Goal: Find specific page/section: Find specific page/section

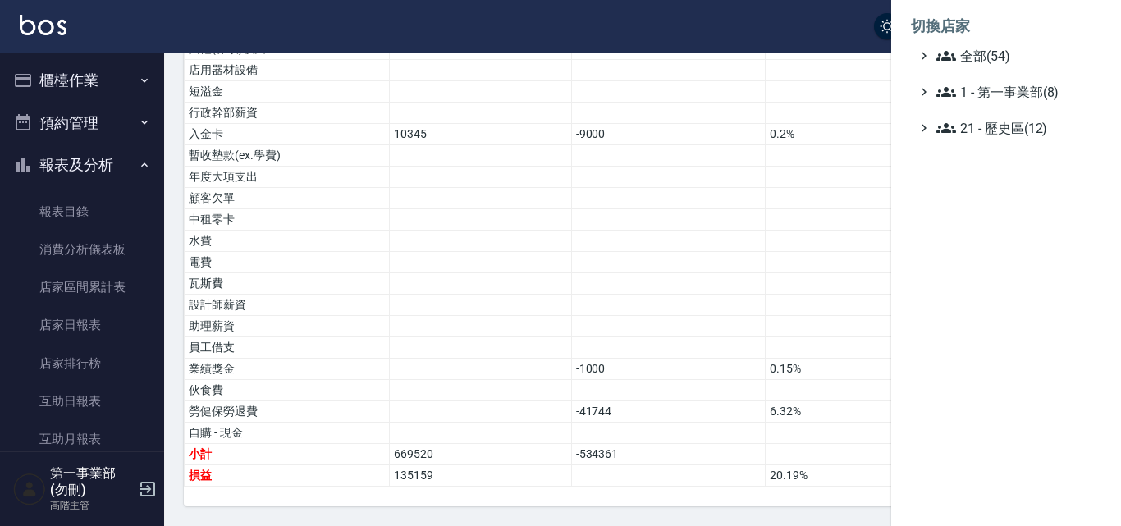
scroll to position [1313, 0]
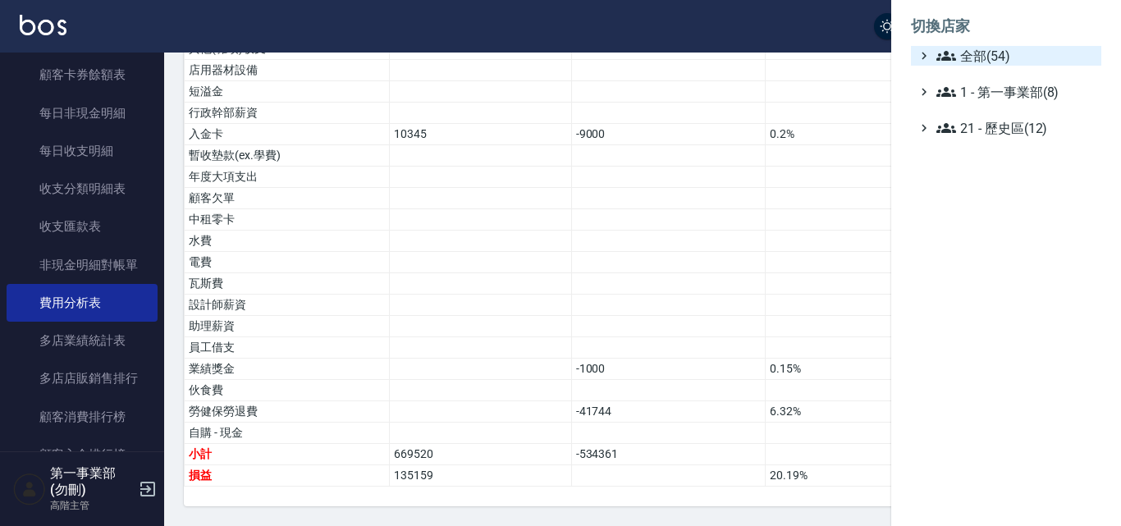
click at [994, 53] on span "全部(54)" at bounding box center [1015, 56] width 158 height 20
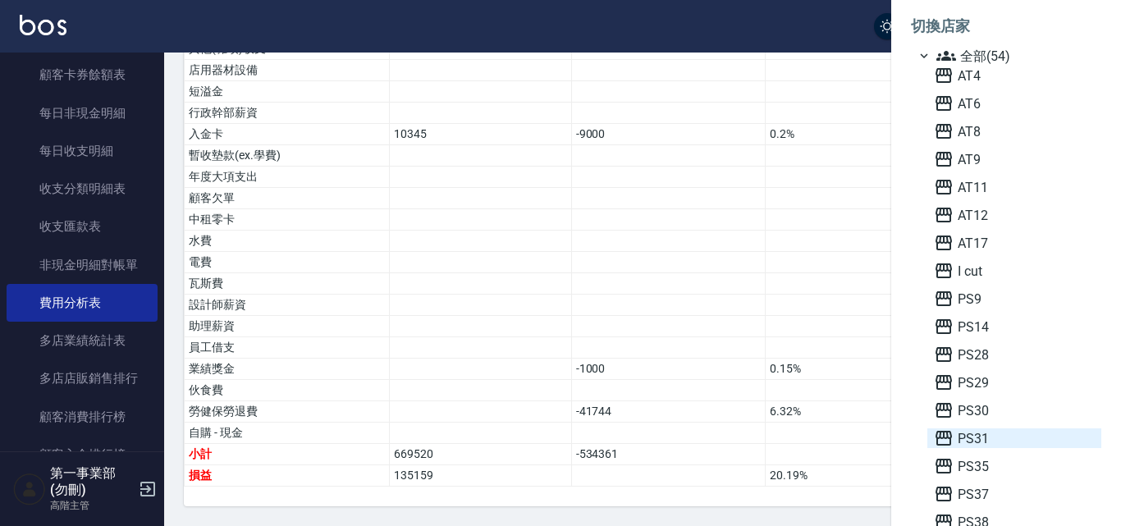
click at [980, 437] on span "PS31" at bounding box center [1014, 438] width 161 height 20
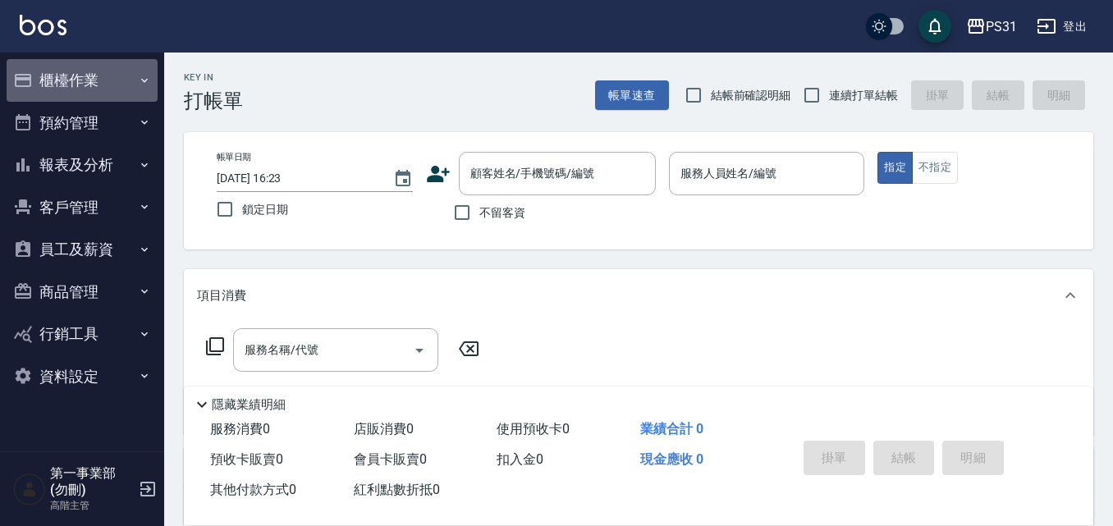
click at [75, 80] on button "櫃檯作業" at bounding box center [82, 80] width 151 height 43
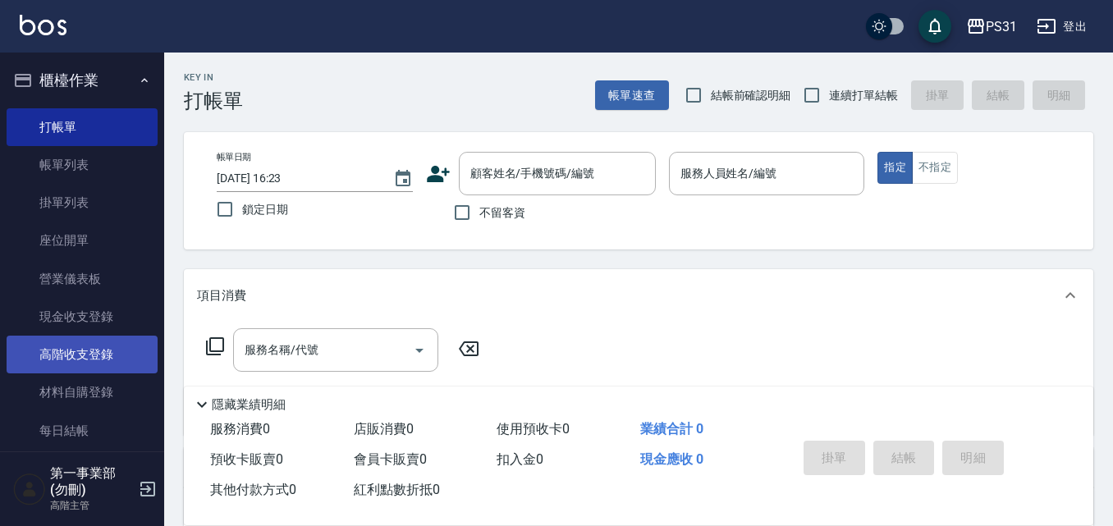
click at [132, 354] on link "高階收支登錄" at bounding box center [82, 355] width 151 height 38
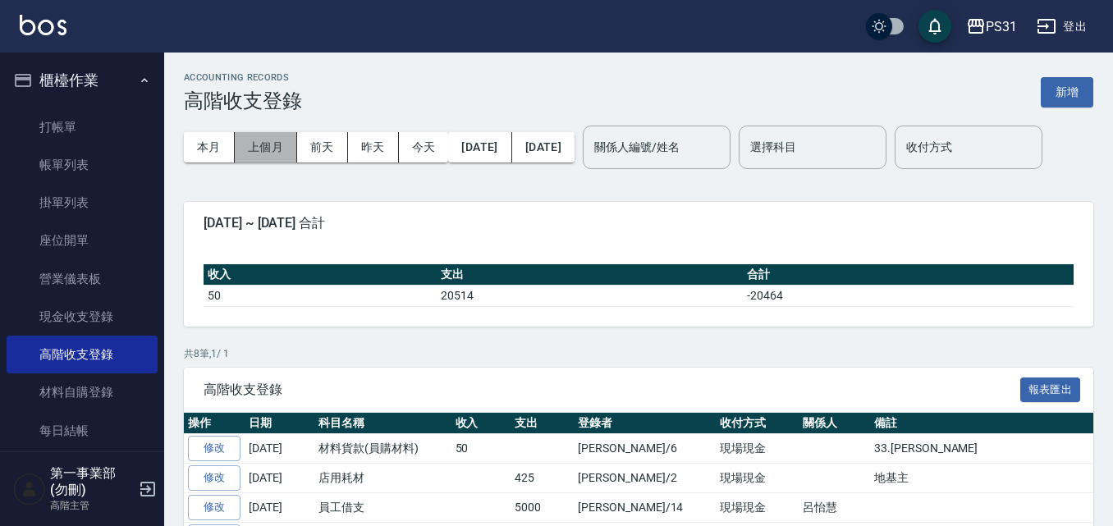
click at [270, 158] on button "上個月" at bounding box center [266, 147] width 62 height 30
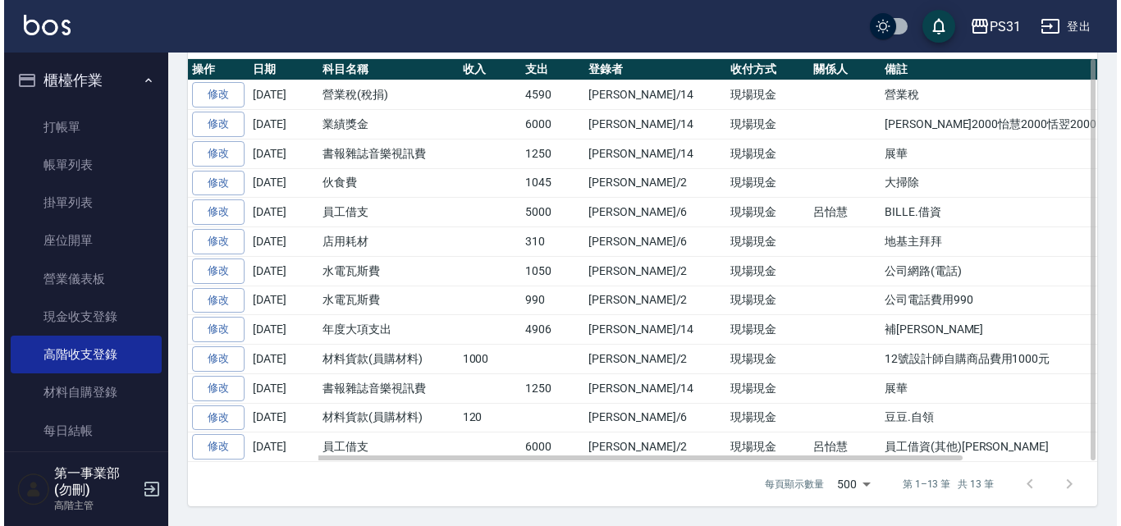
scroll to position [405, 0]
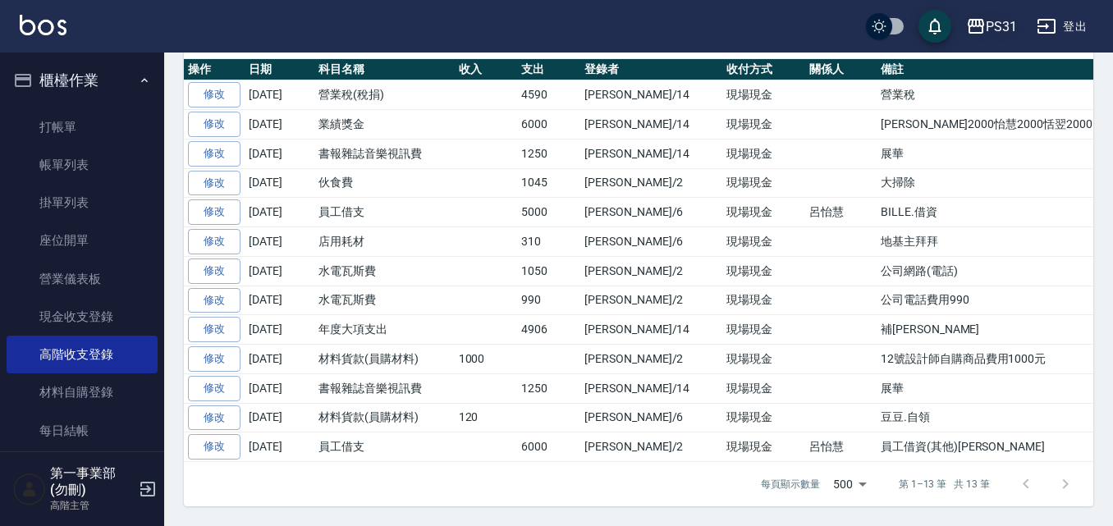
click at [998, 20] on div "PS31" at bounding box center [1000, 26] width 31 height 21
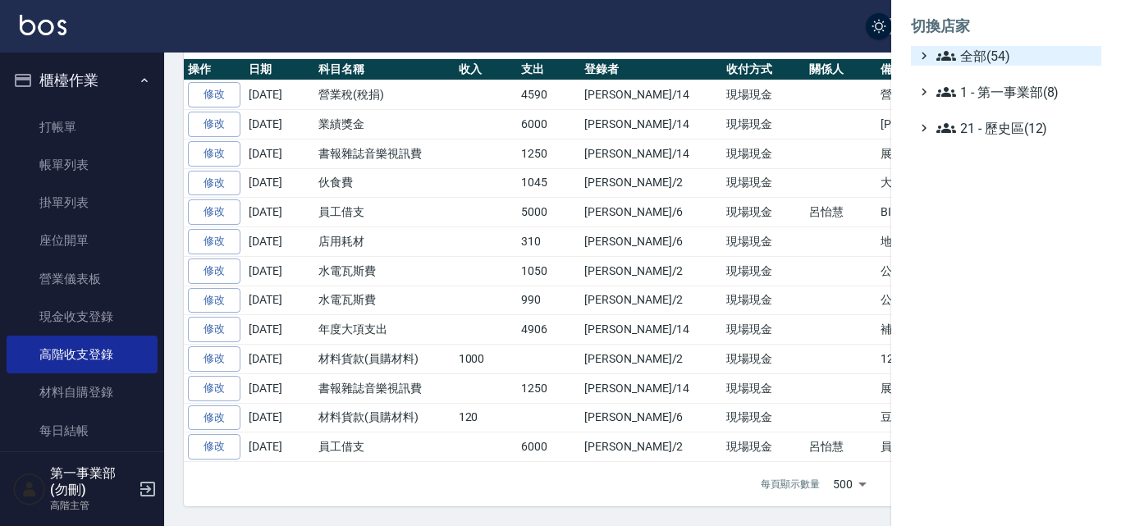
click at [1001, 65] on span "全部(54)" at bounding box center [1015, 56] width 158 height 20
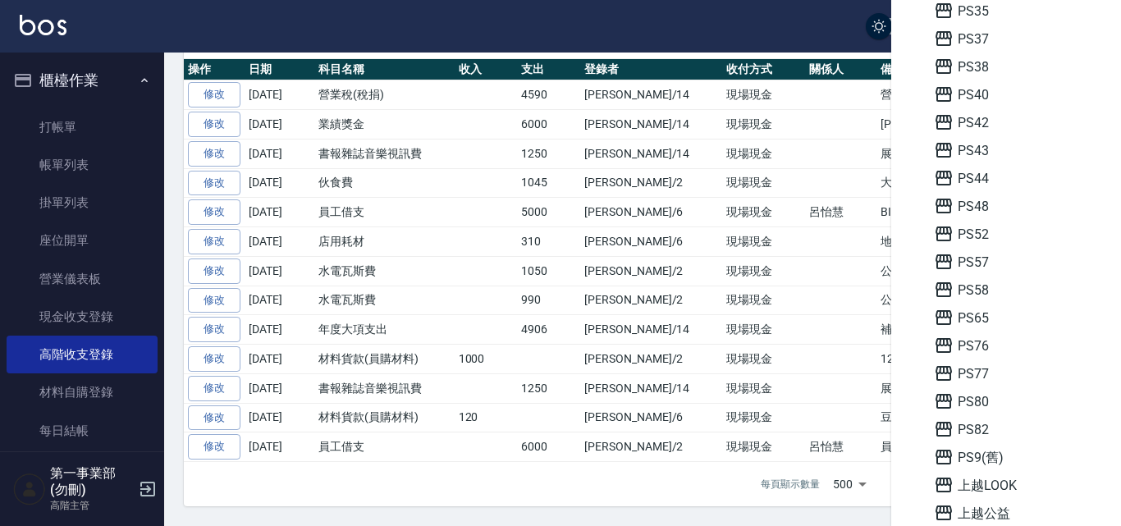
scroll to position [574, 0]
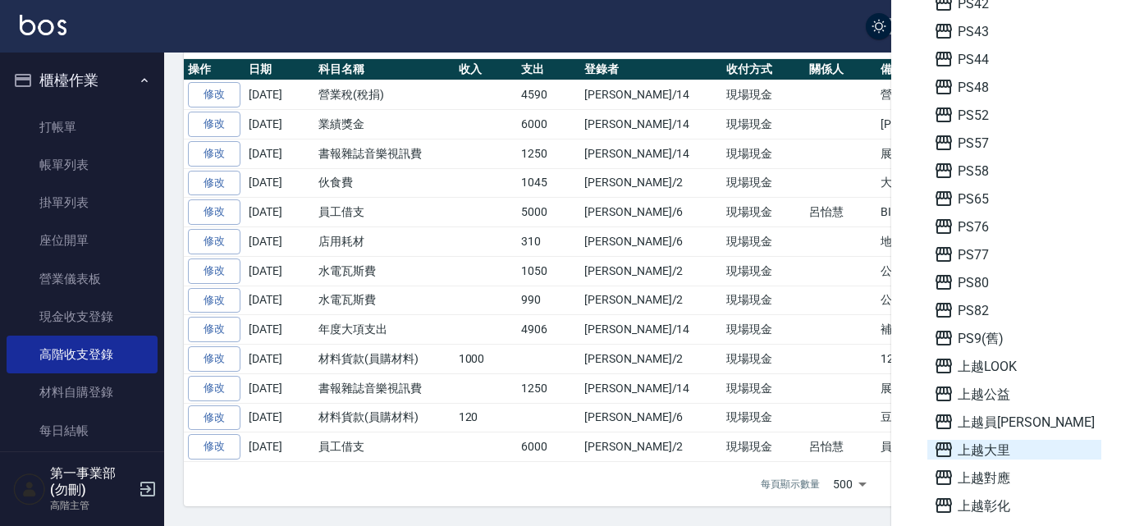
click at [1004, 451] on span "上越大里" at bounding box center [1014, 450] width 161 height 20
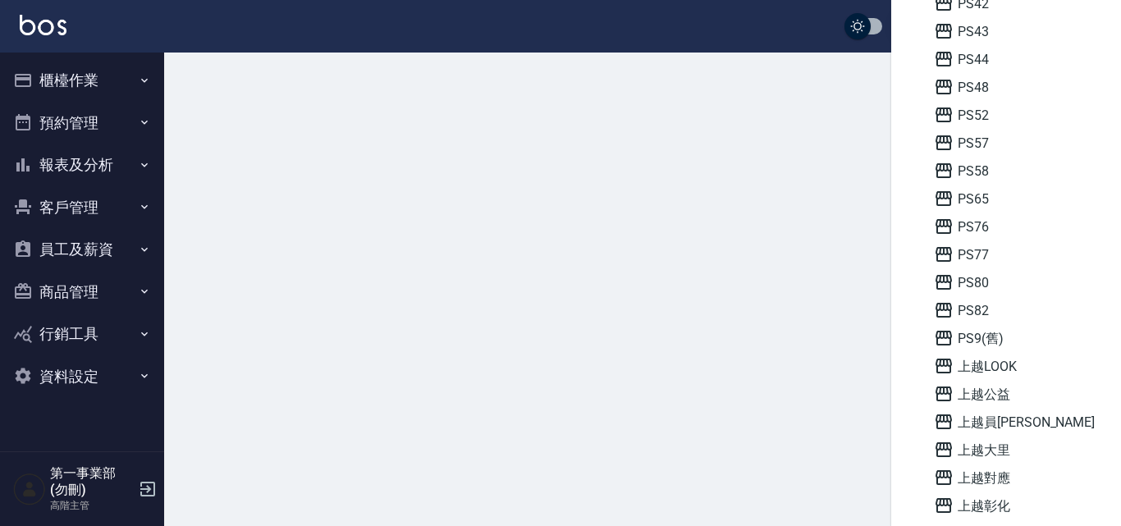
click at [1003, 441] on span "上越大里" at bounding box center [1014, 450] width 161 height 20
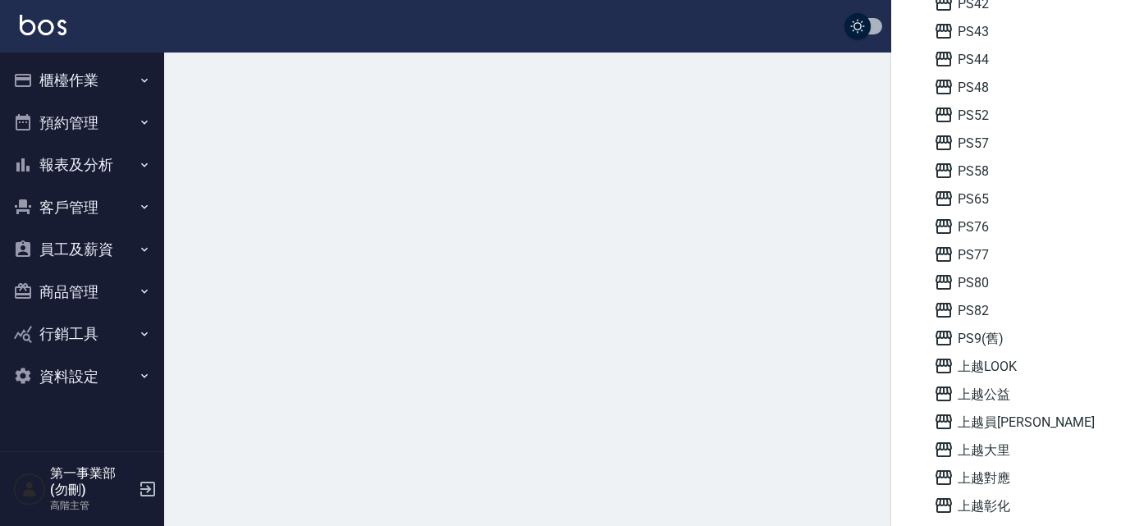
click at [1003, 441] on span "上越大里" at bounding box center [1014, 450] width 161 height 20
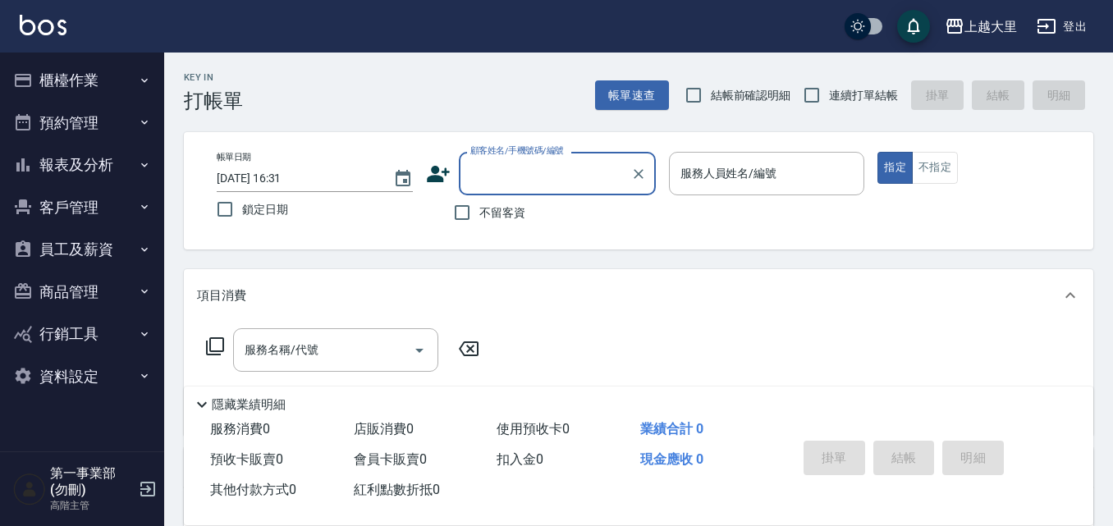
click at [109, 176] on button "報表及分析" at bounding box center [82, 165] width 151 height 43
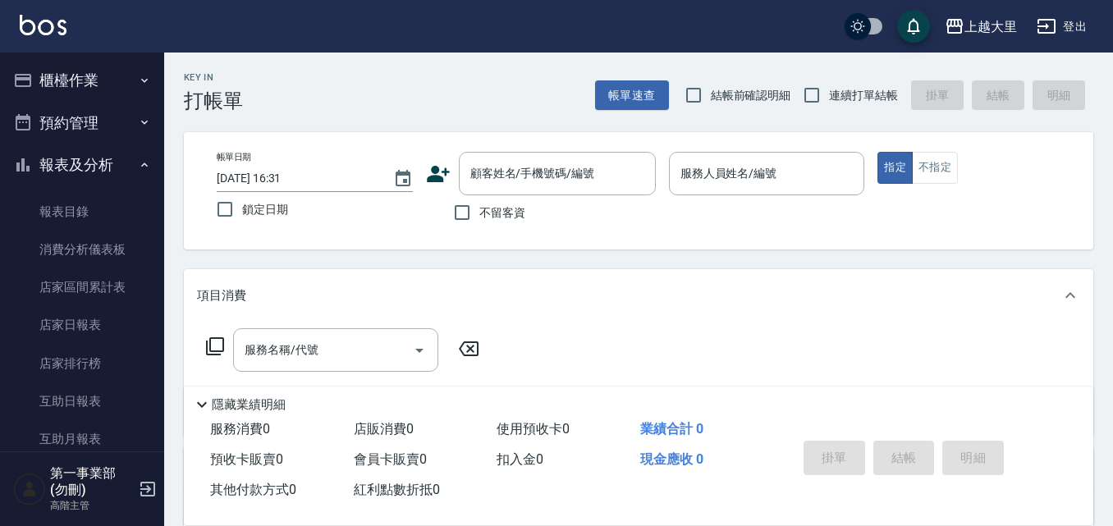
click at [91, 80] on button "櫃檯作業" at bounding box center [82, 80] width 151 height 43
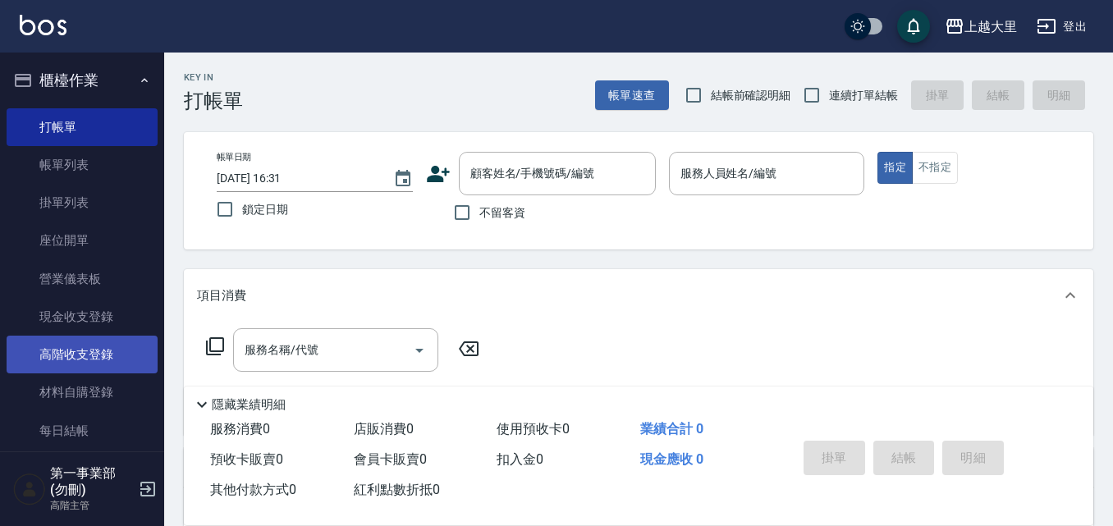
click at [87, 355] on link "高階收支登錄" at bounding box center [82, 355] width 151 height 38
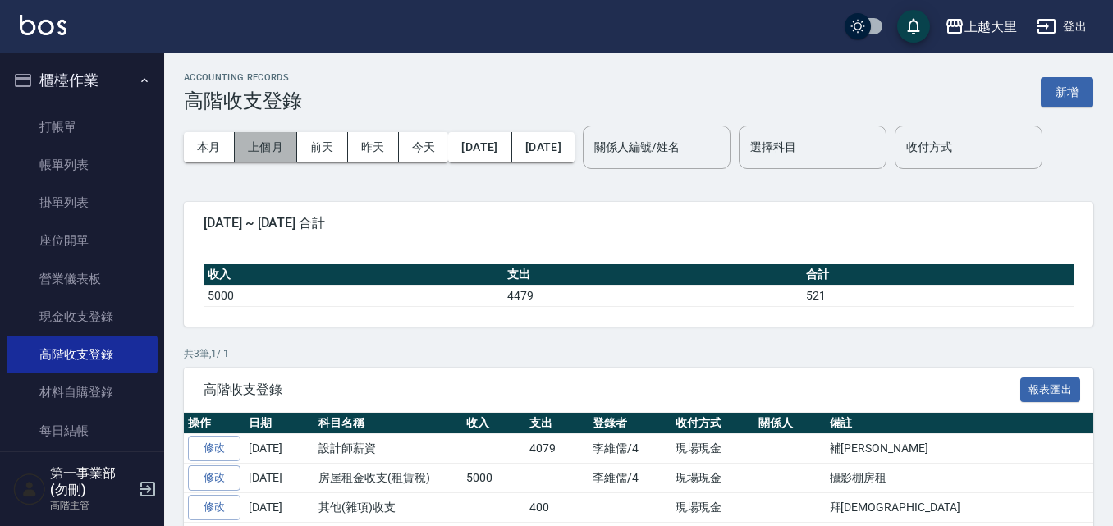
click at [254, 152] on button "上個月" at bounding box center [266, 147] width 62 height 30
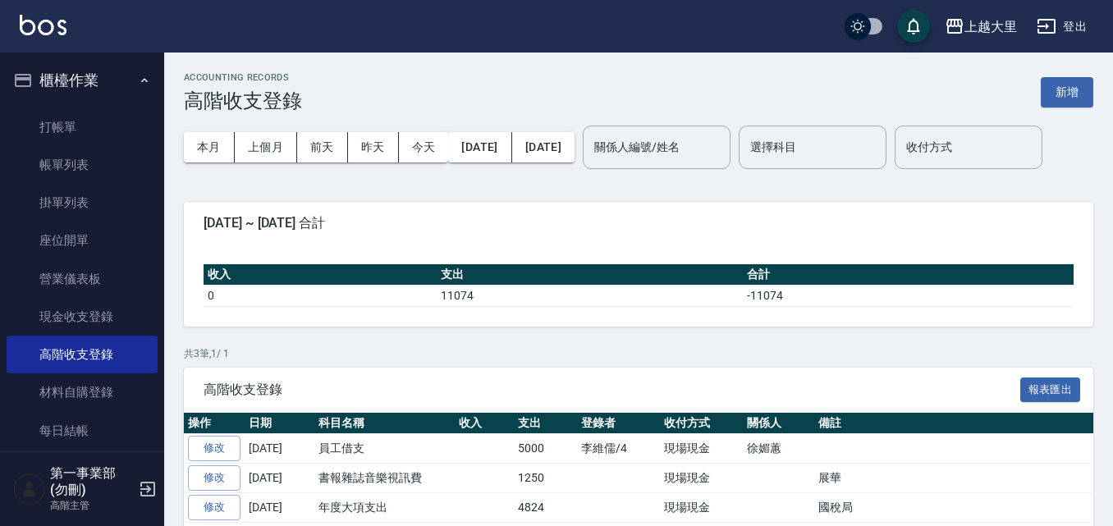
scroll to position [112, 0]
